Goal: Information Seeking & Learning: Learn about a topic

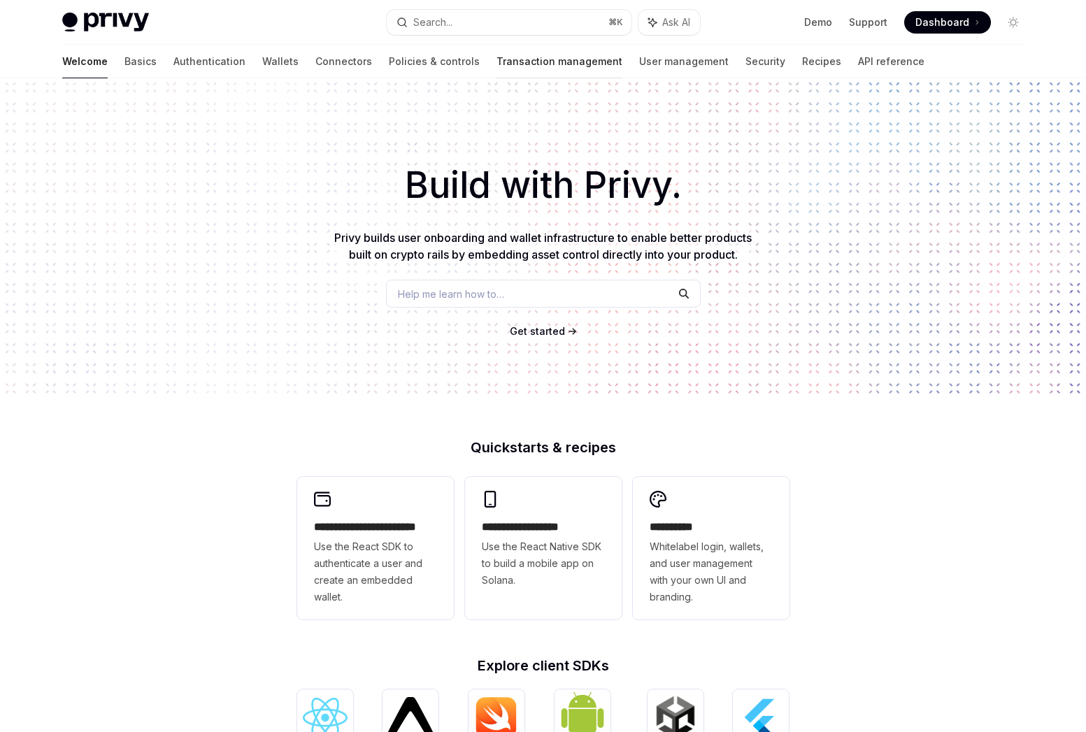
click at [497, 64] on link "Transaction management" at bounding box center [560, 62] width 126 height 34
type textarea "*"
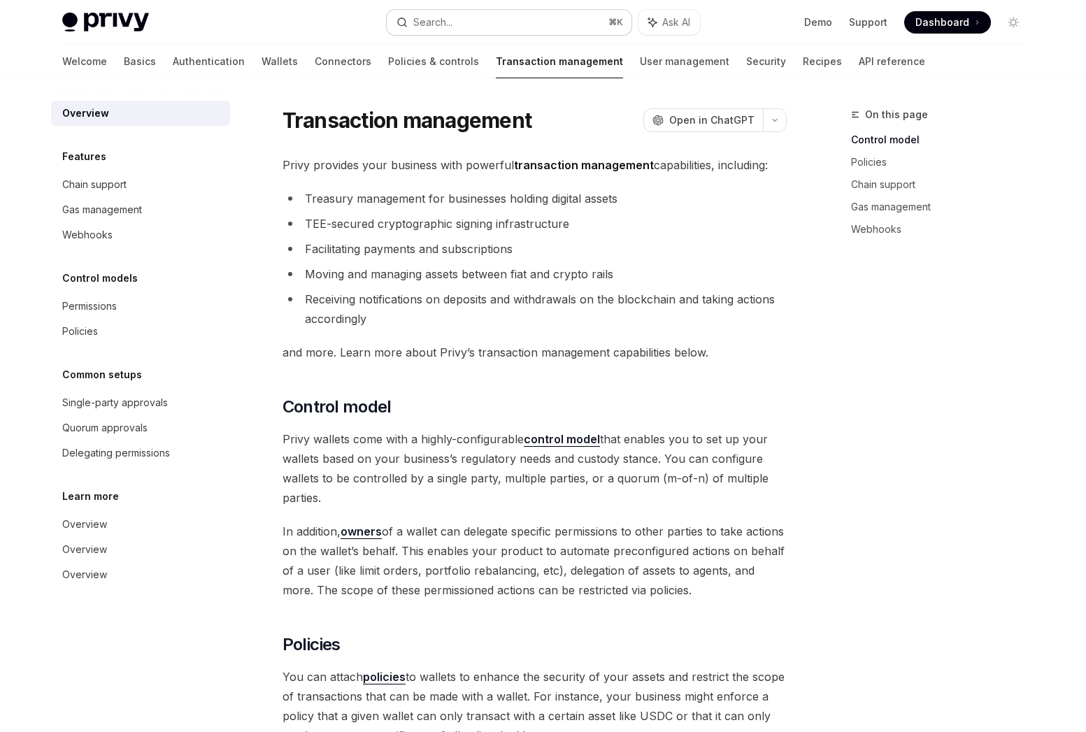
click at [532, 24] on button "Search... ⌘ K" at bounding box center [509, 22] width 245 height 25
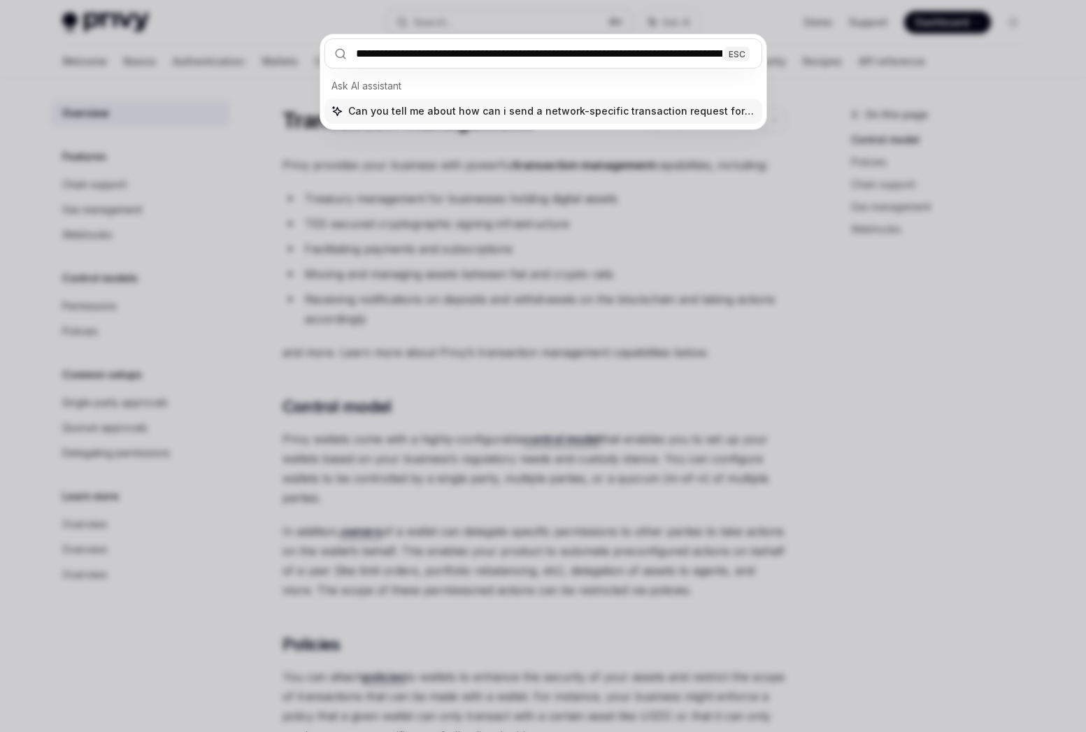
type input "**********"
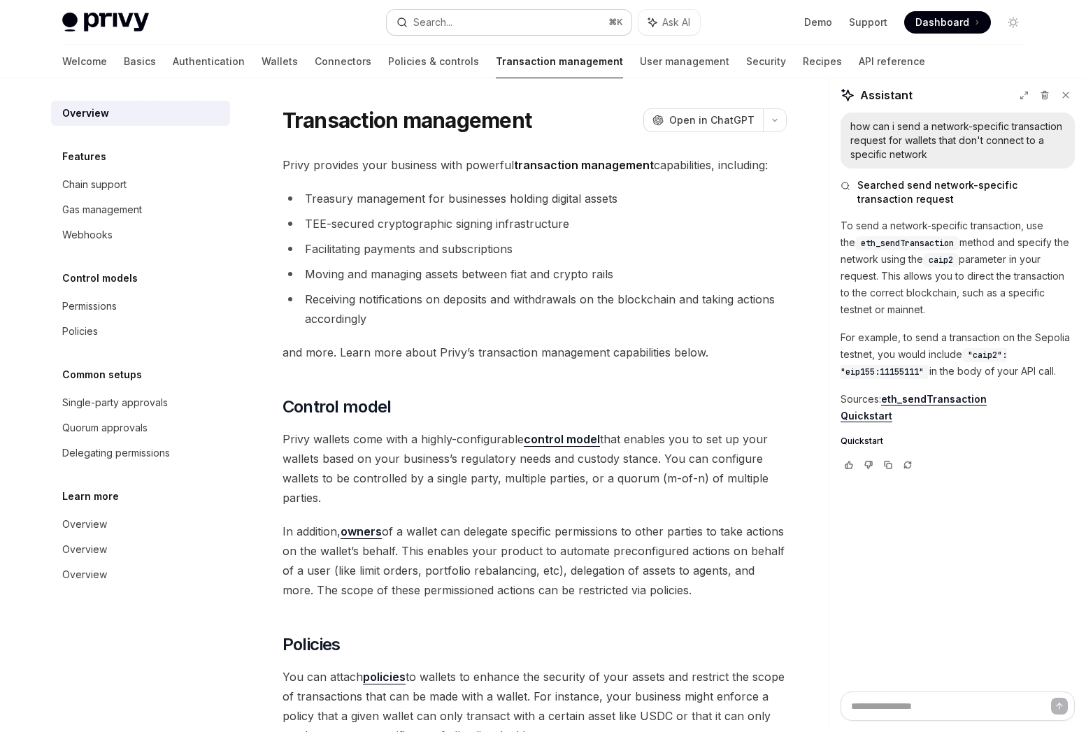
type textarea "*"
drag, startPoint x: 836, startPoint y: 227, endPoint x: 1076, endPoint y: 376, distance: 282.3
click at [1076, 376] on div "how can i send a network-specific transaction request for wallets that don't co…" at bounding box center [957, 402] width 257 height 579
copy div "To send a network-specific transaction, use the eth_sendTransaction method and …"
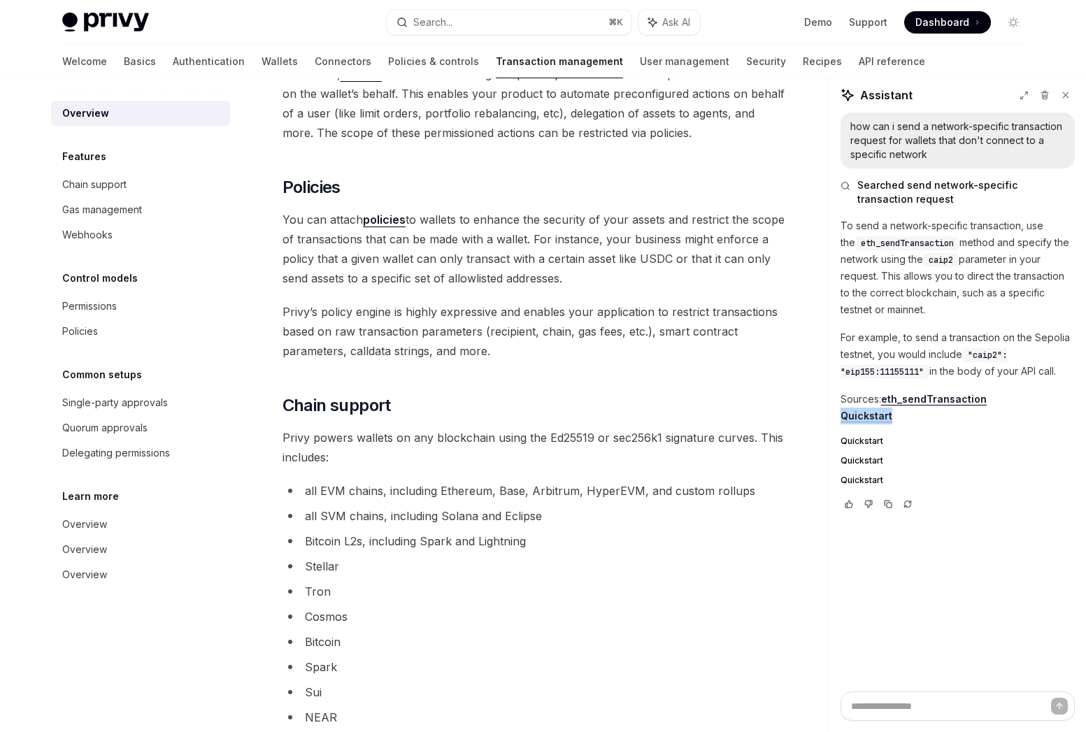
scroll to position [584, 0]
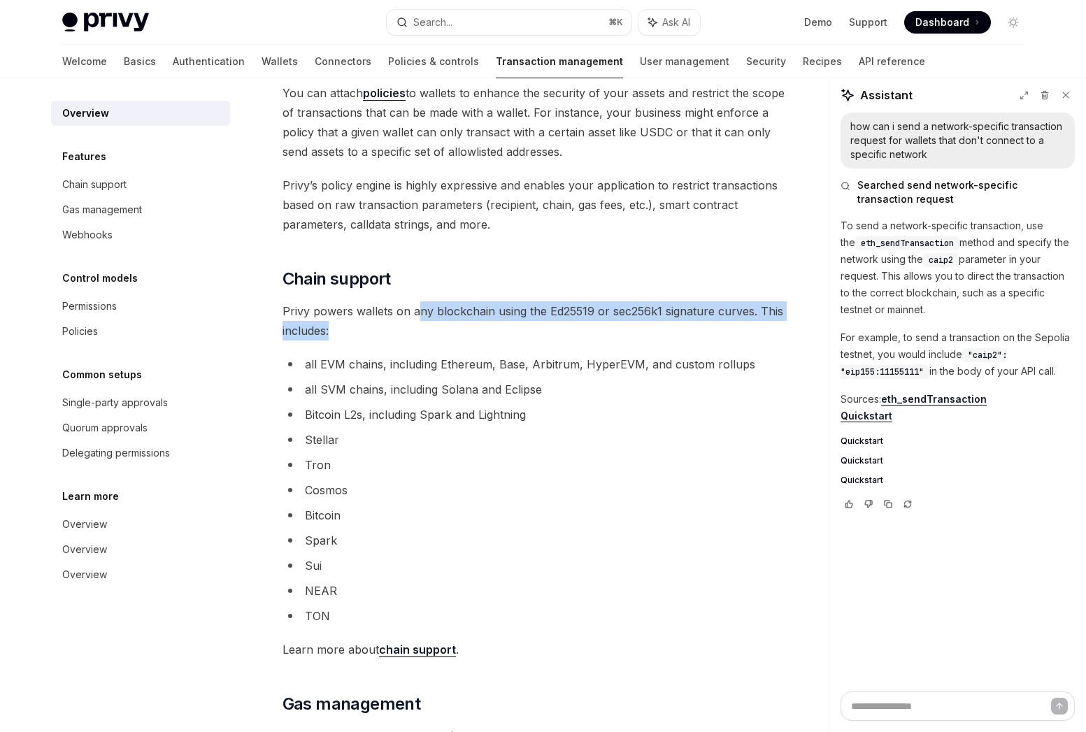
drag, startPoint x: 417, startPoint y: 334, endPoint x: 415, endPoint y: 315, distance: 19.0
click at [415, 315] on span "Privy powers wallets on any blockchain using the Ed25519 or sec256k1 signature …" at bounding box center [535, 320] width 504 height 39
click at [679, 330] on span "Privy powers wallets on any blockchain using the Ed25519 or sec256k1 signature …" at bounding box center [535, 320] width 504 height 39
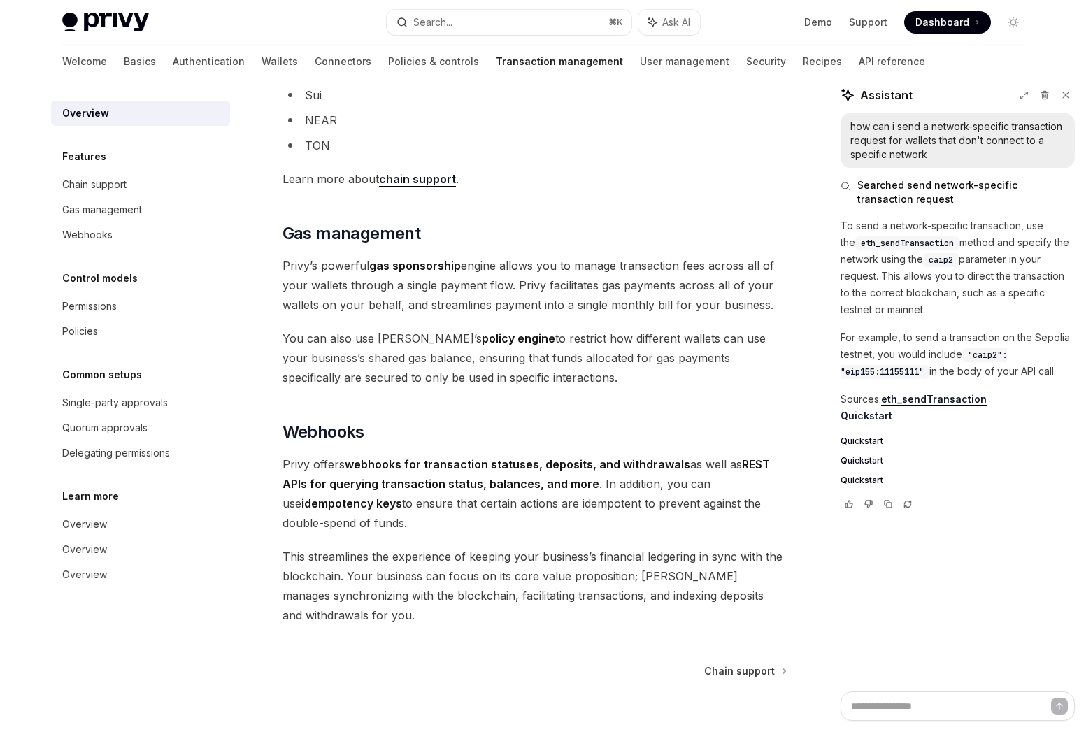
scroll to position [1151, 0]
